Goal: Information Seeking & Learning: Learn about a topic

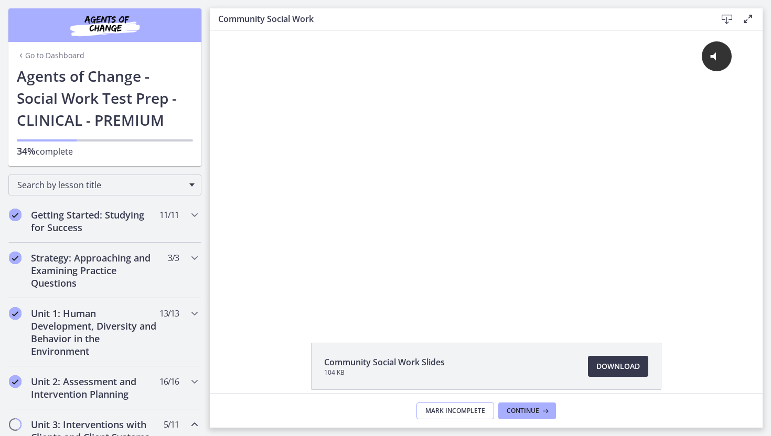
click at [467, 415] on span "Mark Incomplete" at bounding box center [455, 411] width 60 height 8
click at [510, 413] on span "Complete & continue" at bounding box center [481, 411] width 73 height 8
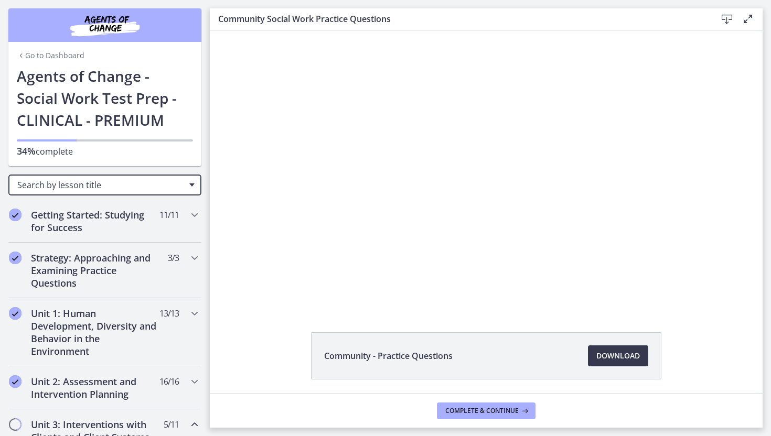
click at [180, 191] on div "Search by lesson title" at bounding box center [104, 185] width 193 height 21
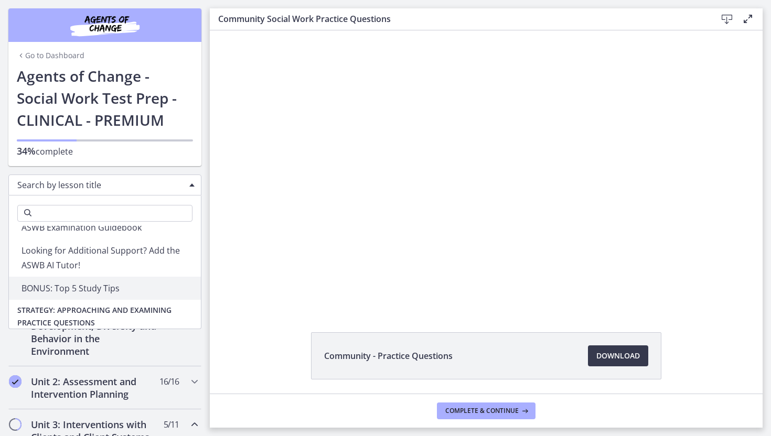
scroll to position [248, 0]
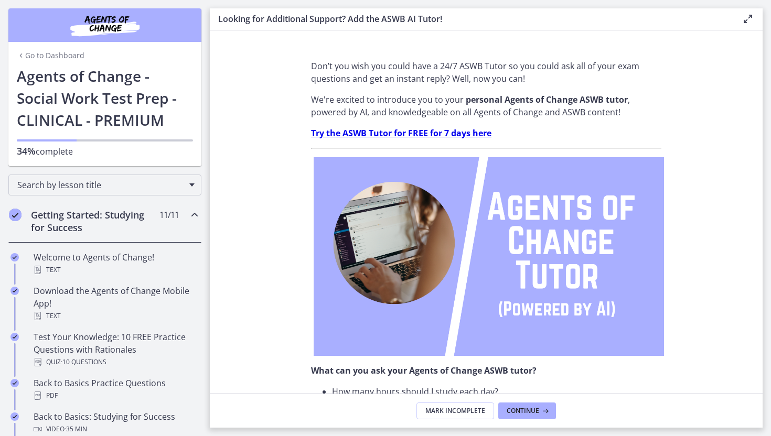
click at [394, 131] on strong "Try the ASWB Tutor for FREE for 7 days here" at bounding box center [401, 133] width 180 height 12
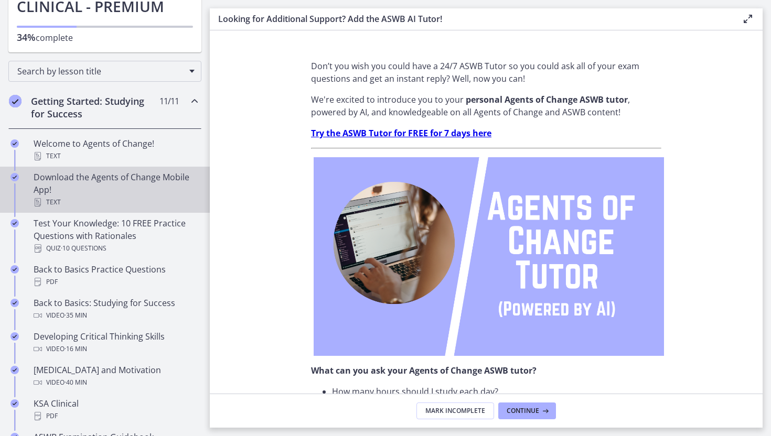
scroll to position [115, 0]
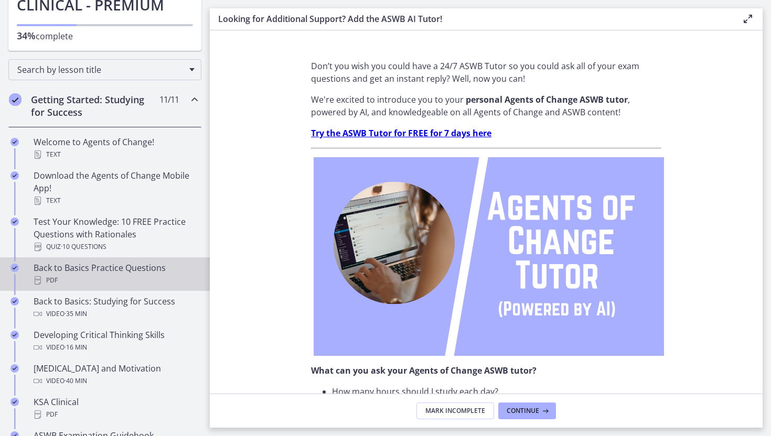
click at [112, 269] on div "Back to Basics Practice Questions PDF" at bounding box center [116, 274] width 164 height 25
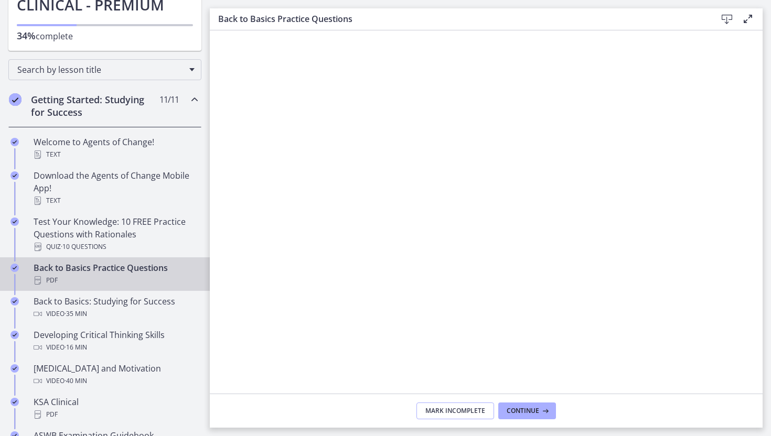
click at [459, 411] on span "Mark Incomplete" at bounding box center [455, 411] width 60 height 8
click at [459, 411] on span "Complete & continue" at bounding box center [481, 411] width 73 height 8
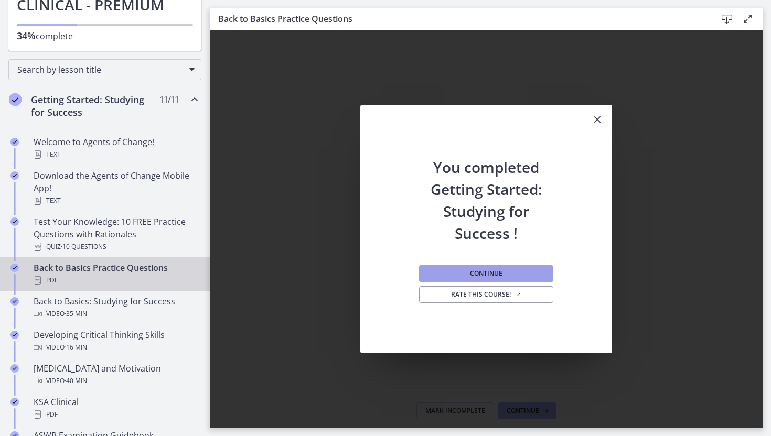
click at [525, 276] on button "Continue" at bounding box center [486, 273] width 134 height 17
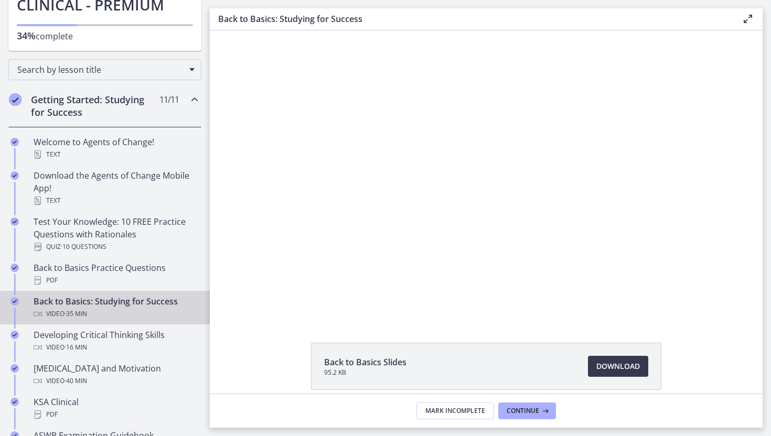
scroll to position [98, 0]
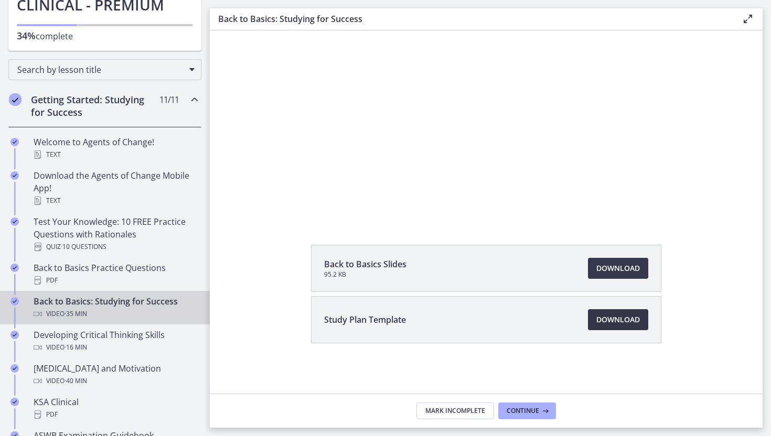
click at [613, 327] on link "Download Opens in a new window" at bounding box center [618, 319] width 60 height 21
